Goal: Navigation & Orientation: Find specific page/section

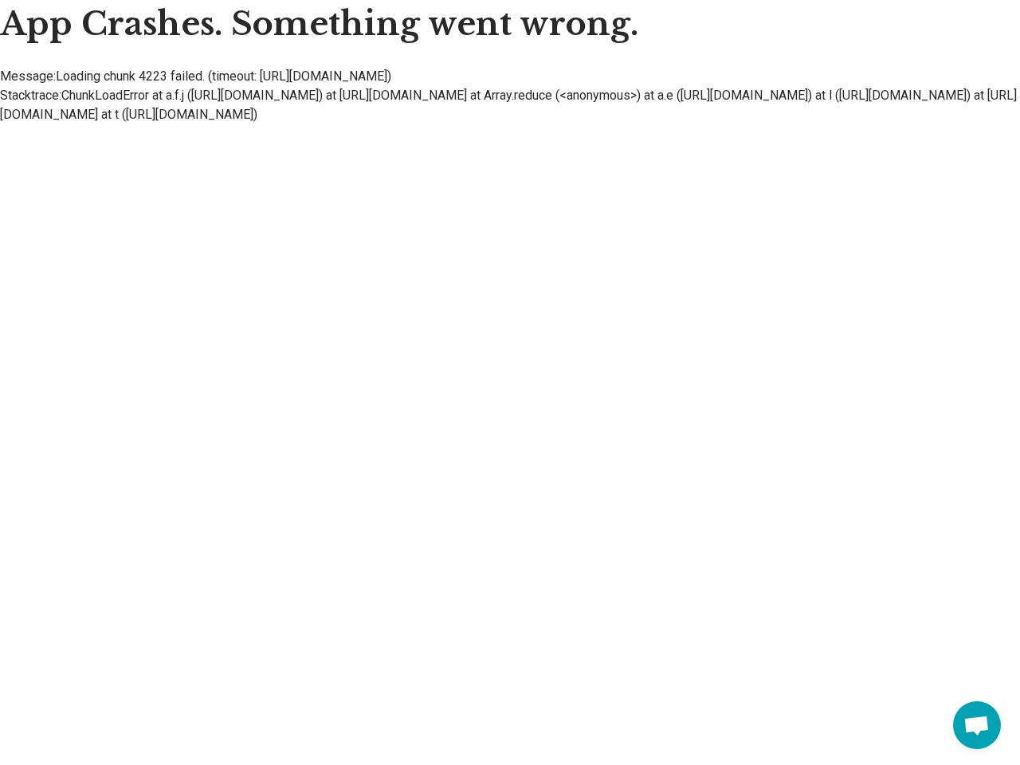
click at [510, 81] on li "Message: Loading chunk 4223 failed. (timeout: [URL][DOMAIN_NAME])" at bounding box center [510, 76] width 1020 height 19
click at [977, 725] on span "Open chat" at bounding box center [977, 727] width 26 height 22
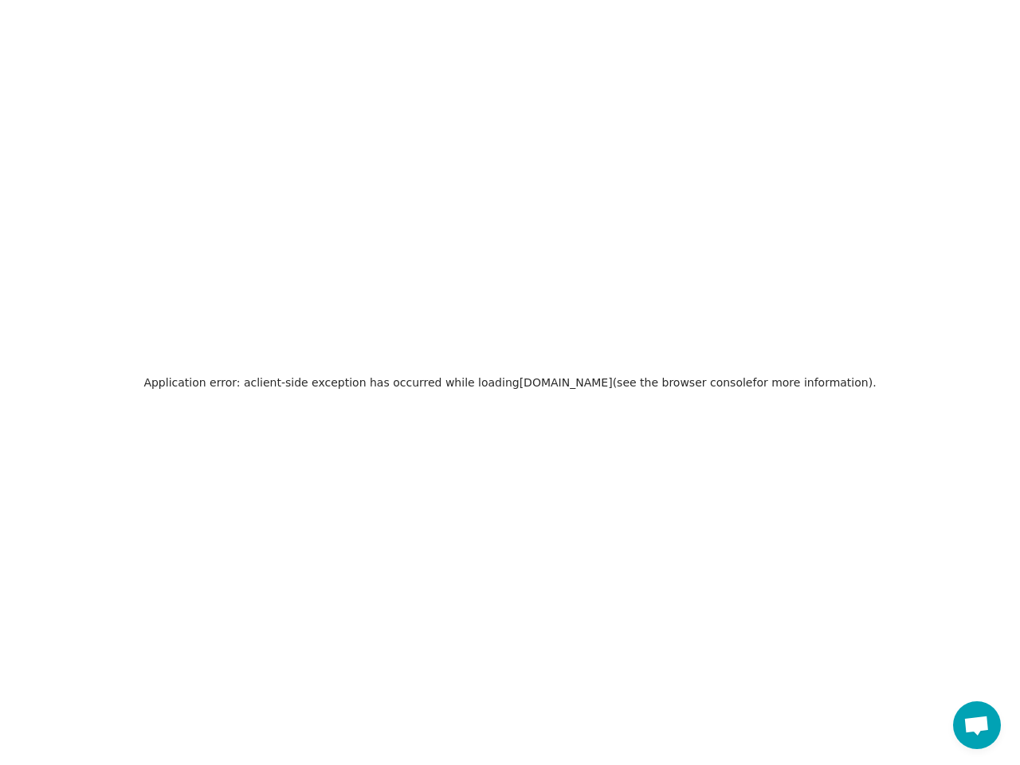
click at [510, 383] on h2 "Application error: a client -side exception has occurred while loading [DOMAIN_…" at bounding box center [509, 382] width 733 height 22
click at [977, 725] on span "Open chat" at bounding box center [977, 727] width 26 height 22
